Goal: Task Accomplishment & Management: Manage account settings

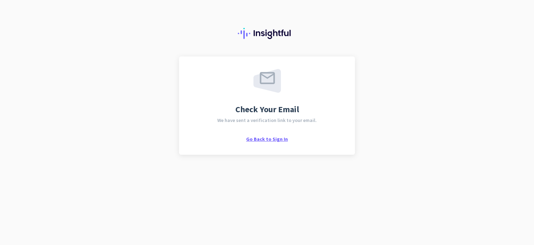
click at [276, 142] on span "Go Back to Sign In" at bounding box center [267, 139] width 42 height 6
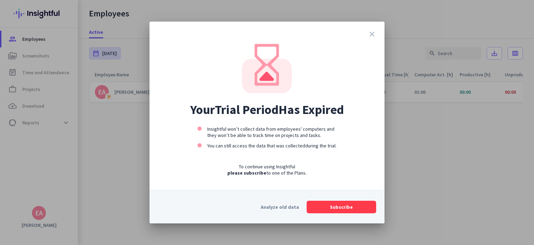
drag, startPoint x: 474, startPoint y: 154, endPoint x: 487, endPoint y: 127, distance: 30.0
click at [474, 154] on div at bounding box center [267, 122] width 534 height 245
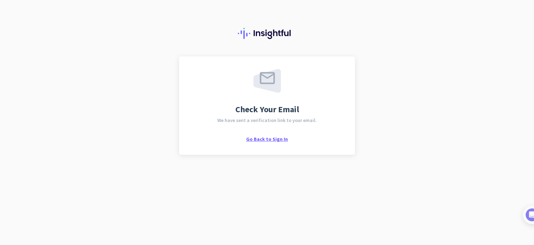
click at [268, 140] on span "Go Back to Sign In" at bounding box center [267, 139] width 42 height 6
click at [252, 141] on span "Go Back to Sign In" at bounding box center [267, 139] width 42 height 6
click at [276, 135] on div "Go Back to Sign In" at bounding box center [267, 138] width 42 height 7
